Goal: Go to known website: Go to known website

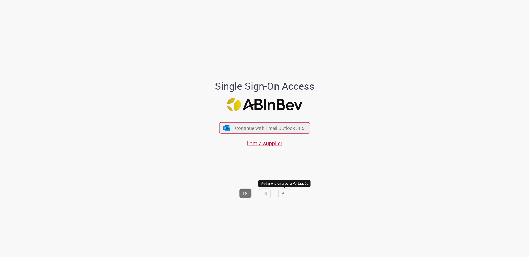
click at [285, 195] on button "PT" at bounding box center [284, 193] width 12 height 9
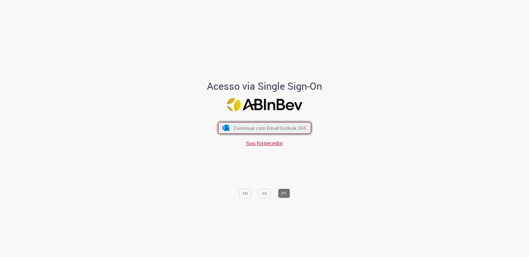
click at [277, 130] on span "Continuar com Email Outlook 365" at bounding box center [269, 128] width 73 height 6
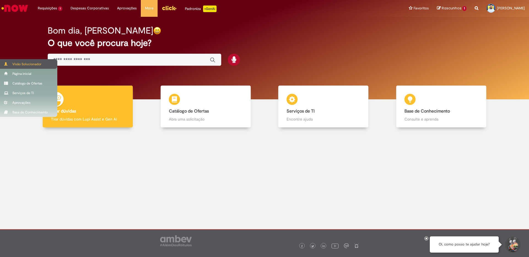
click at [22, 64] on div "Visão Solucionador" at bounding box center [28, 64] width 57 height 10
